Goal: Navigation & Orientation: Understand site structure

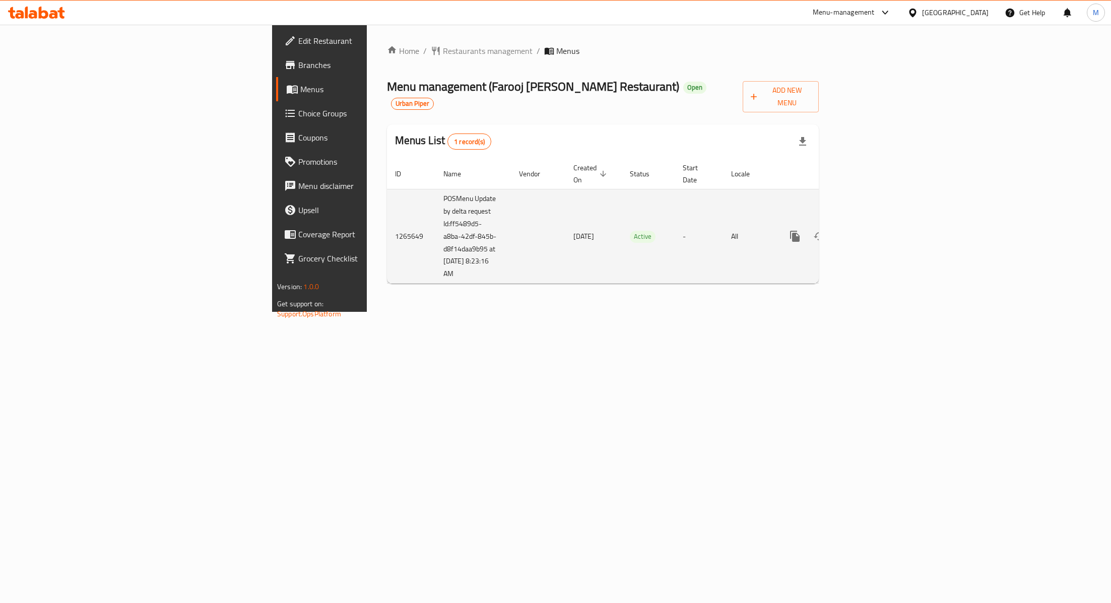
click at [874, 230] on icon "enhanced table" at bounding box center [868, 236] width 12 height 12
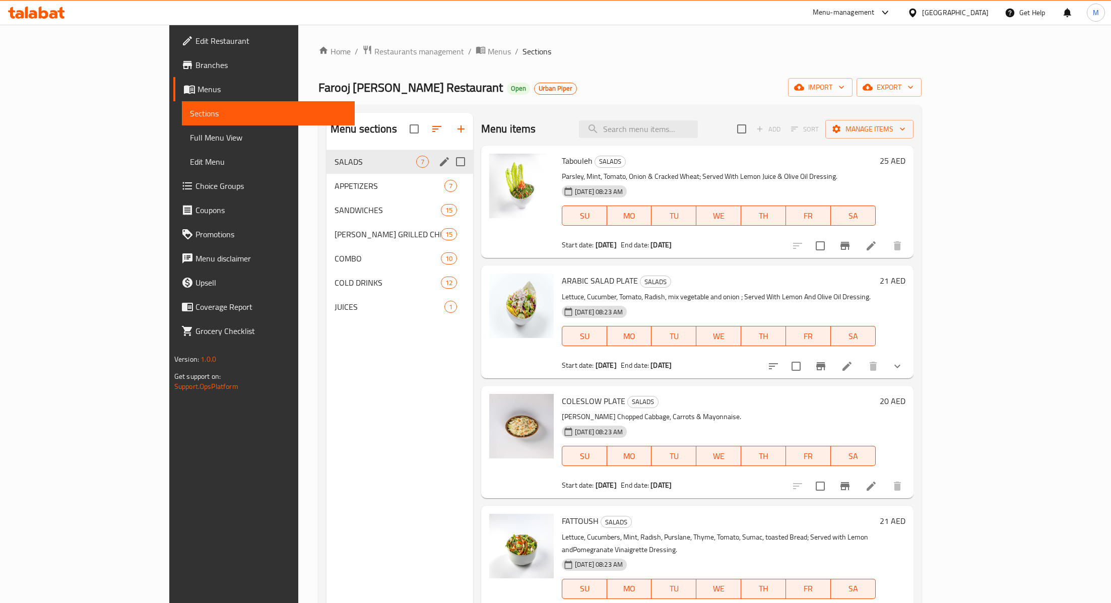
click at [335, 184] on span "APPETIZERS" at bounding box center [390, 186] width 110 height 12
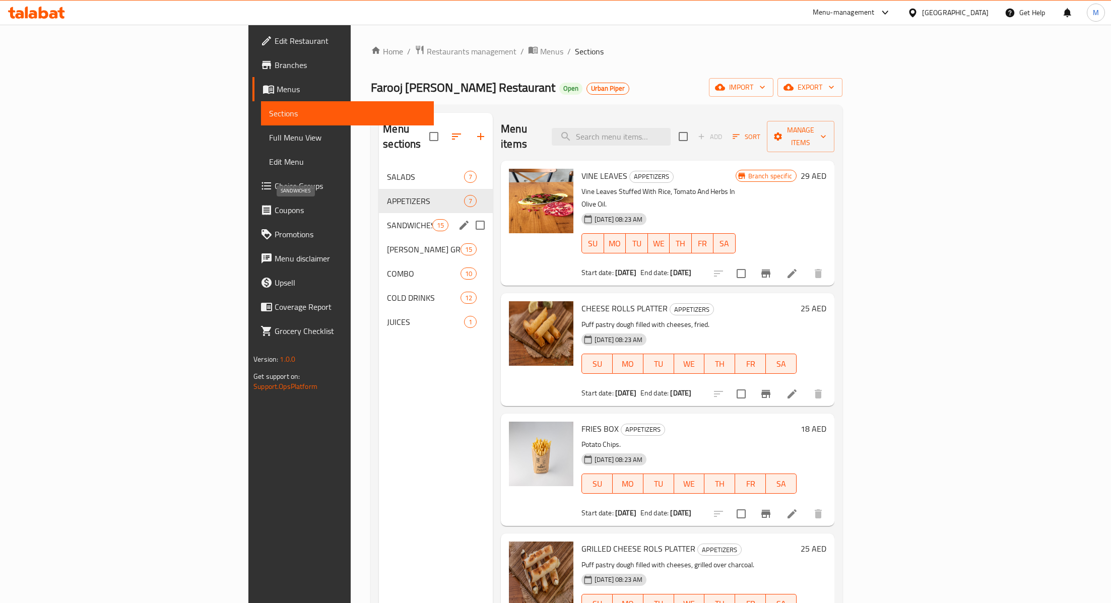
click at [387, 219] on span "SANDWICHES" at bounding box center [409, 225] width 45 height 12
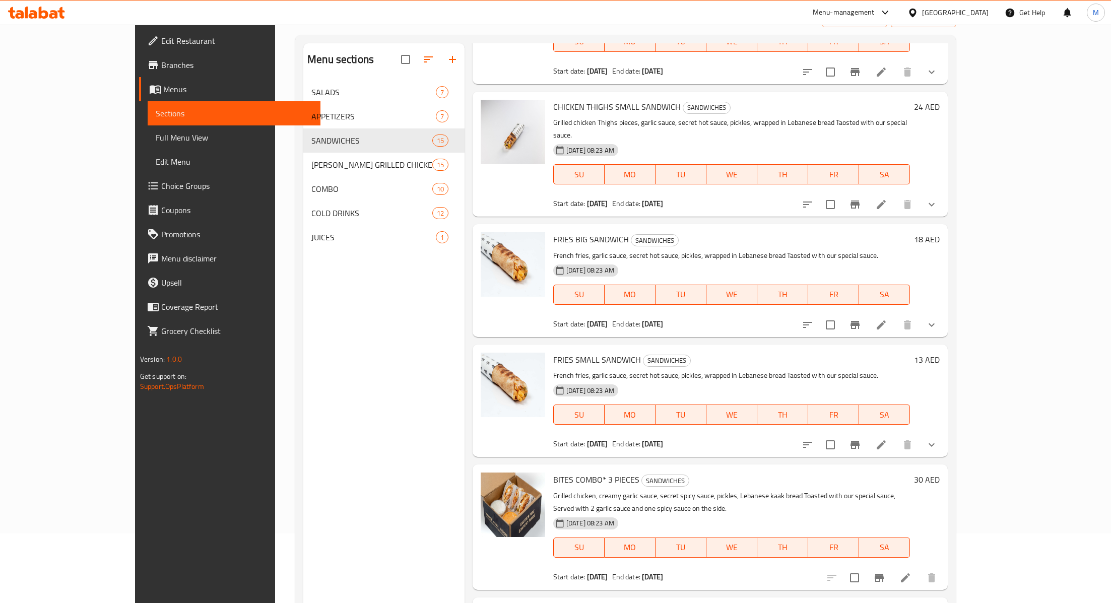
scroll to position [141, 0]
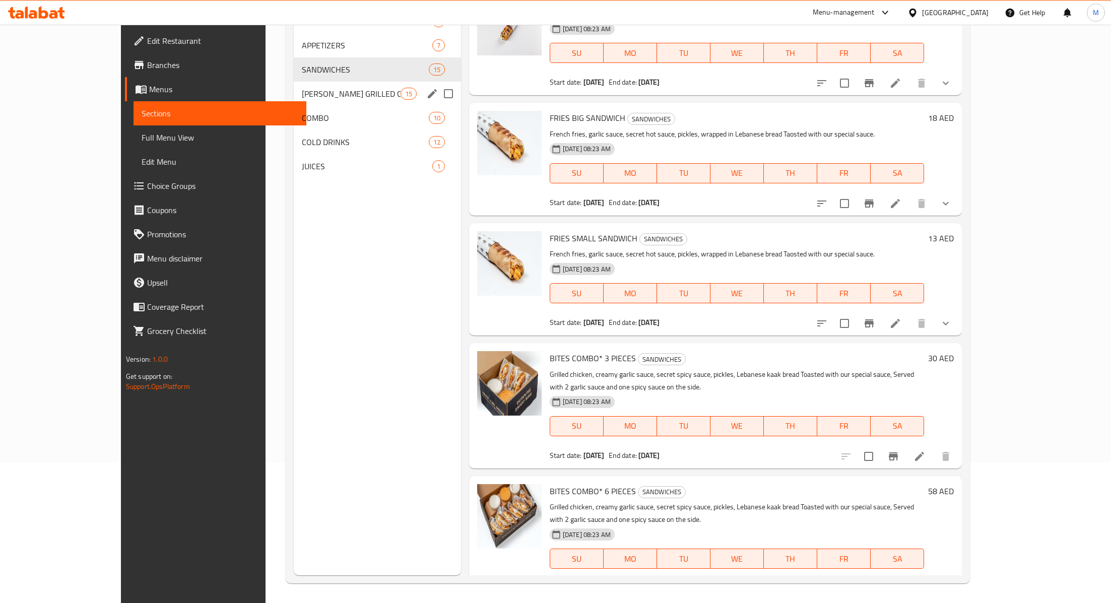
click at [294, 100] on div "[PERSON_NAME] GRILLED CHICKEN 15" at bounding box center [377, 94] width 167 height 24
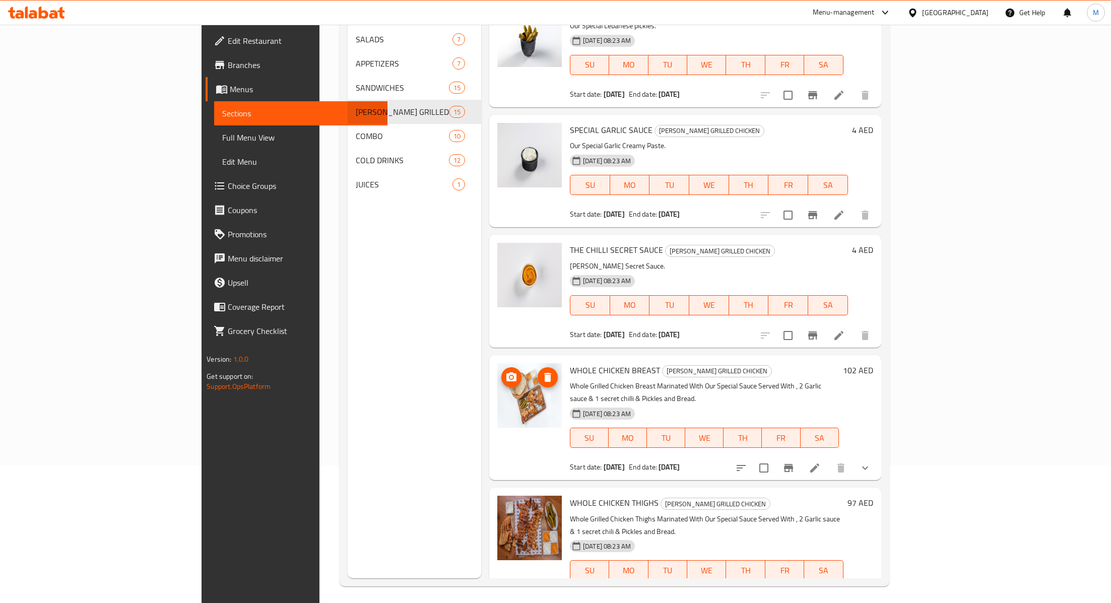
scroll to position [141, 0]
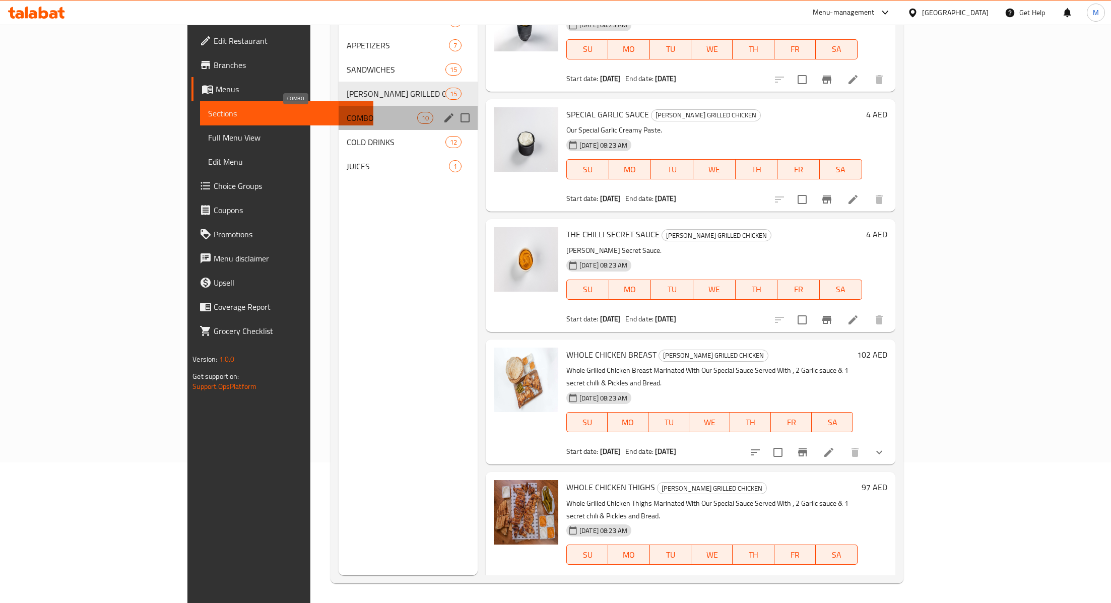
click at [347, 121] on span "COMBO" at bounding box center [382, 118] width 71 height 12
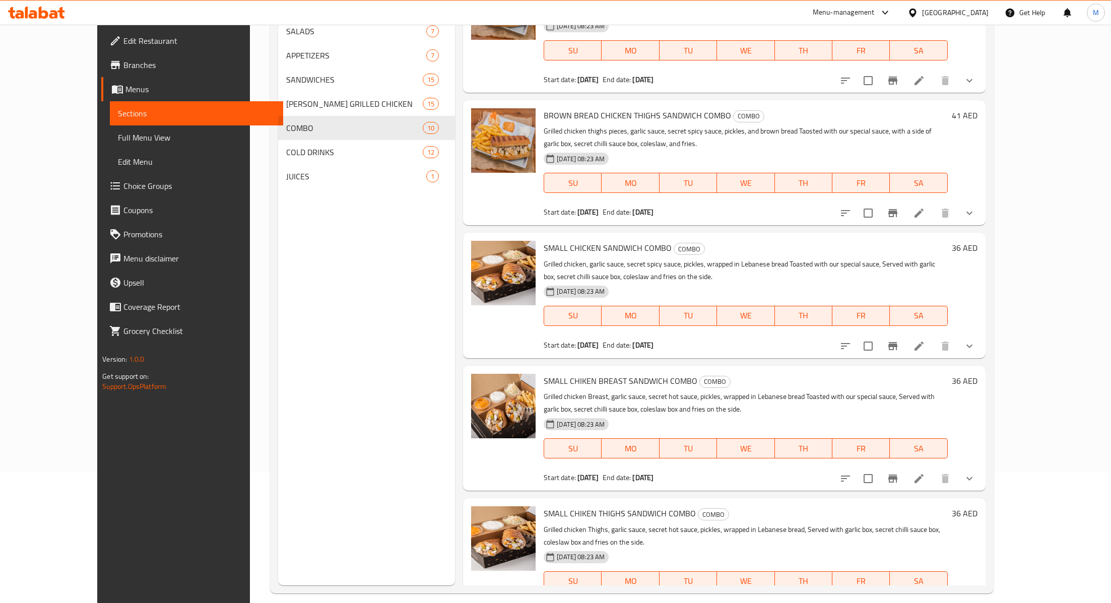
scroll to position [141, 0]
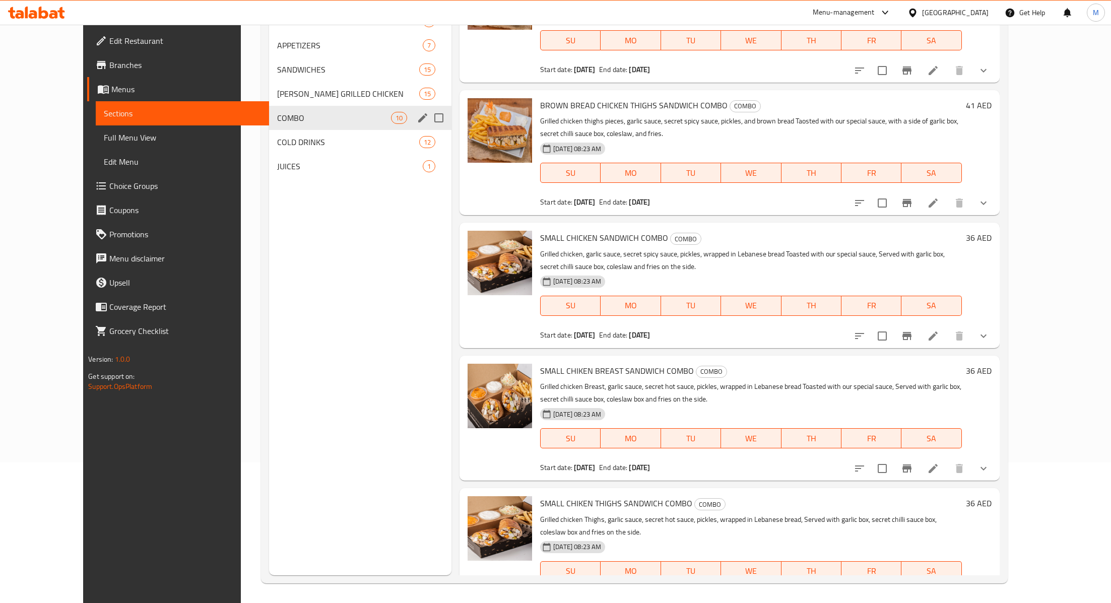
click at [290, 137] on span "COLD DRINKS" at bounding box center [348, 142] width 142 height 12
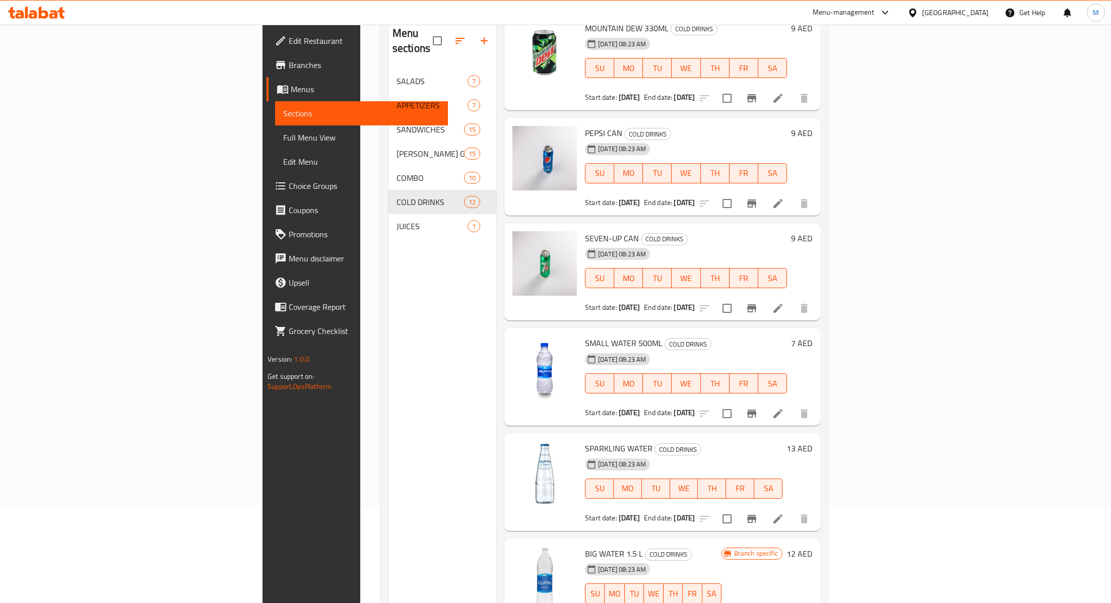
scroll to position [141, 0]
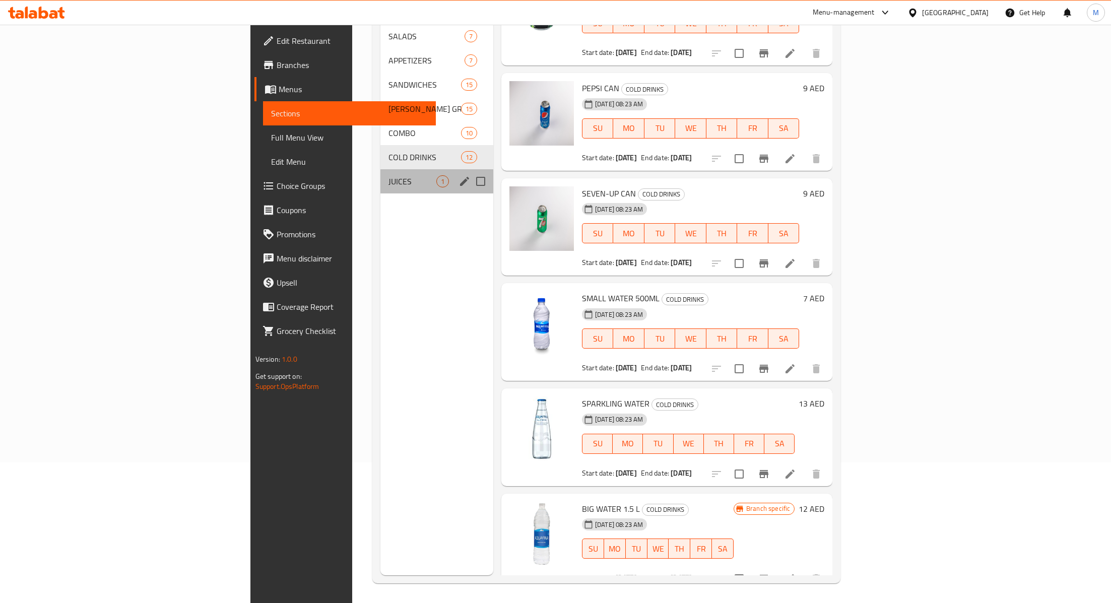
click at [380, 171] on div "JUICES 1" at bounding box center [436, 181] width 113 height 24
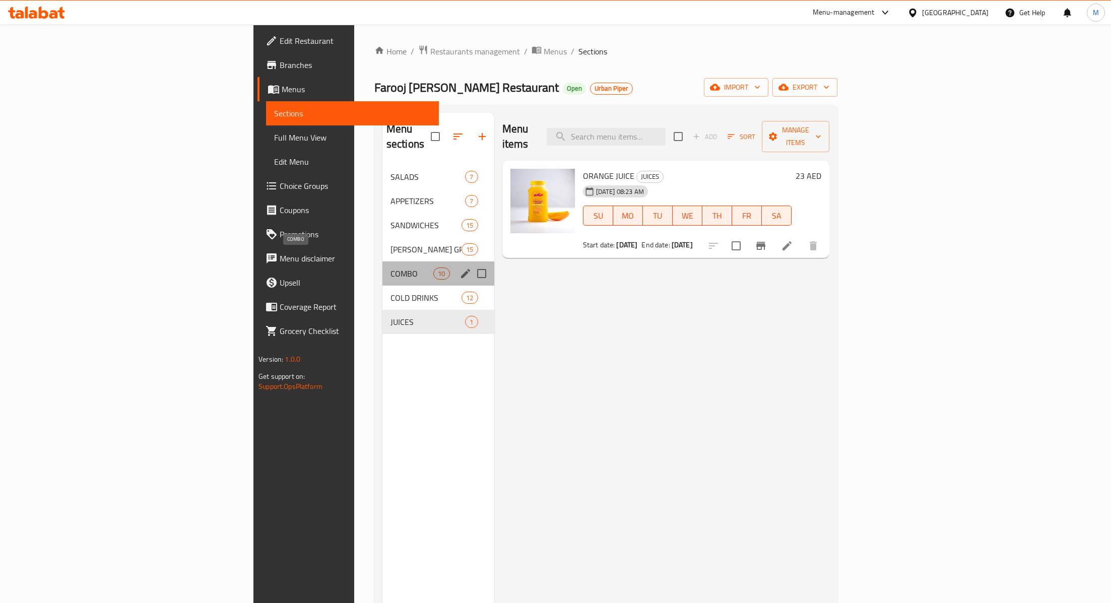
click at [390, 268] on span "COMBO" at bounding box center [411, 274] width 43 height 12
